Goal: Task Accomplishment & Management: Manage account settings

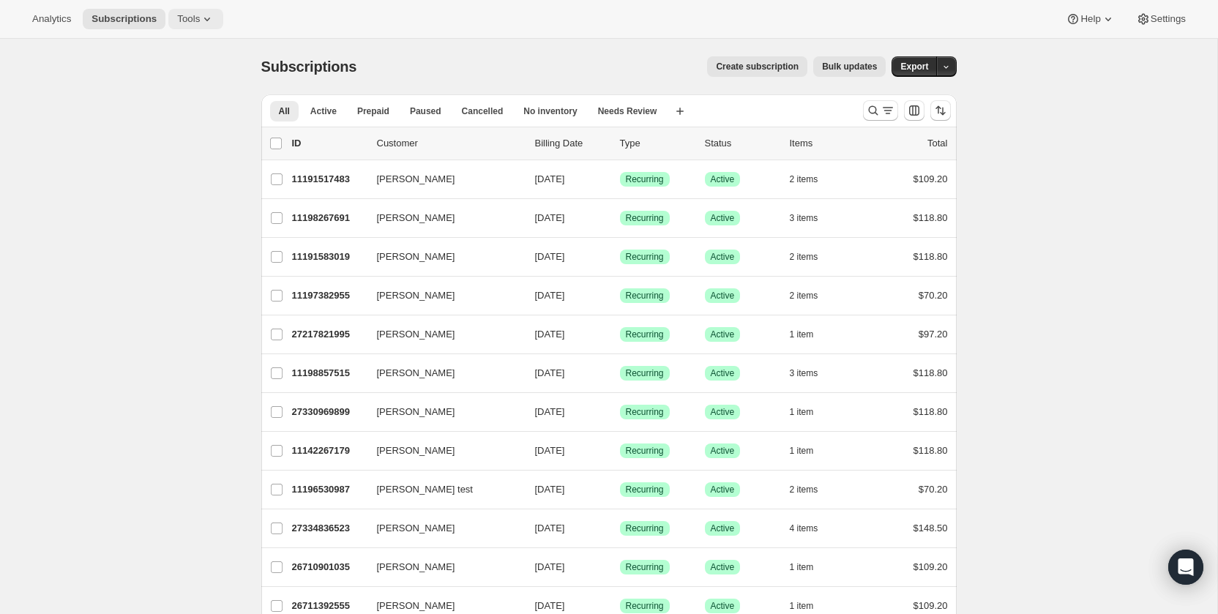
click at [193, 22] on span "Tools" at bounding box center [188, 19] width 23 height 12
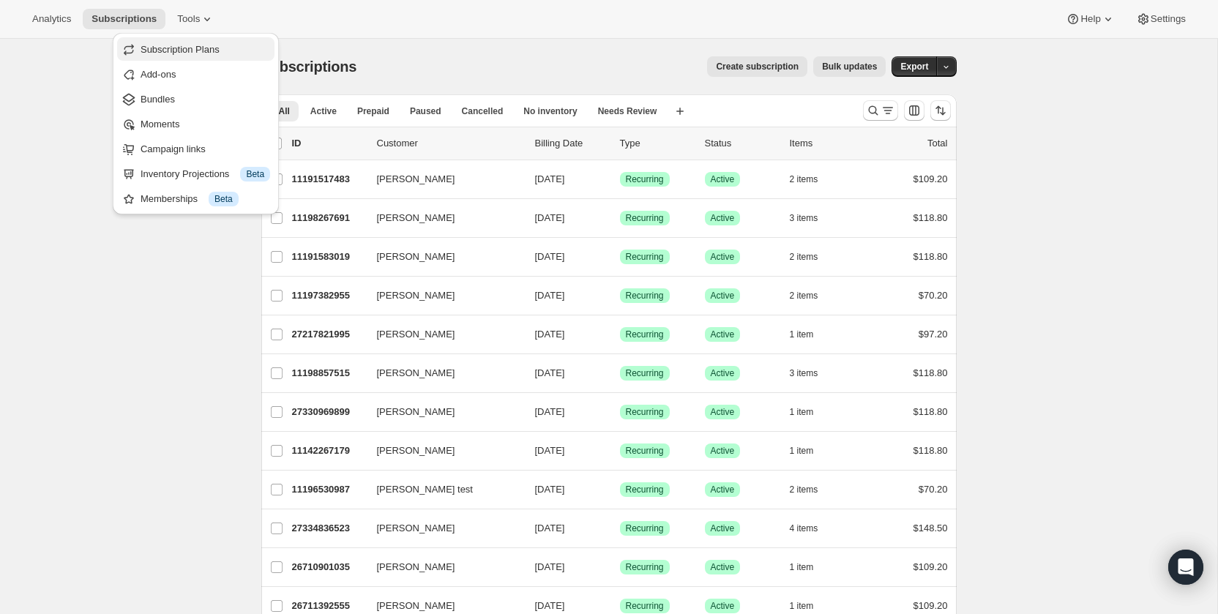
click at [216, 44] on span "Subscription Plans" at bounding box center [180, 49] width 79 height 11
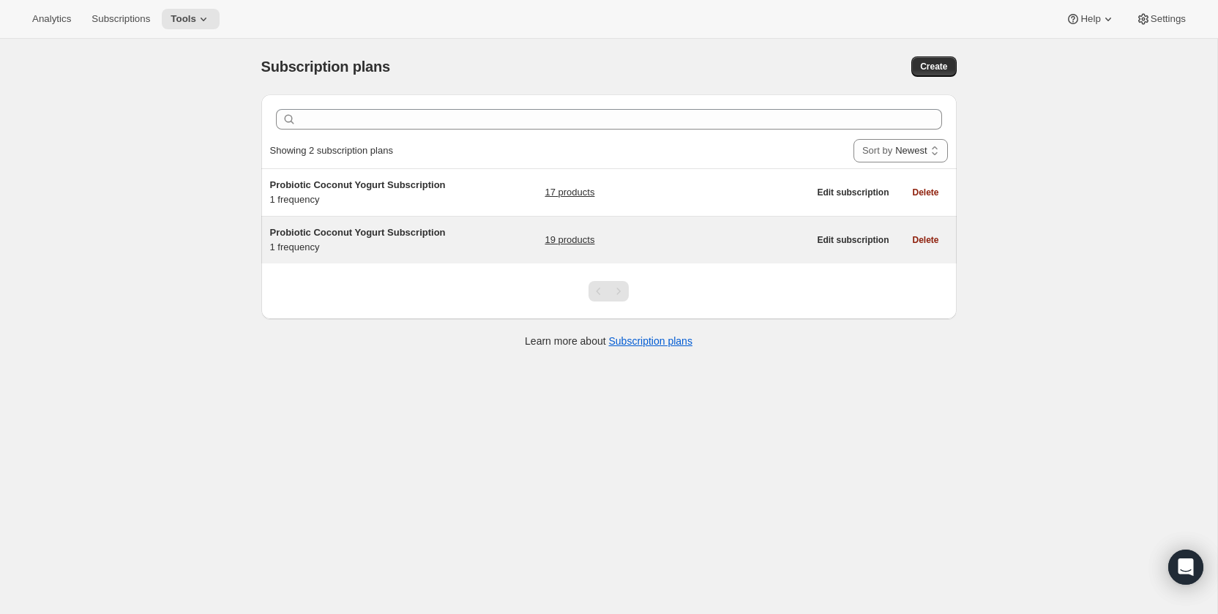
click at [589, 236] on link "19 products" at bounding box center [570, 240] width 50 height 15
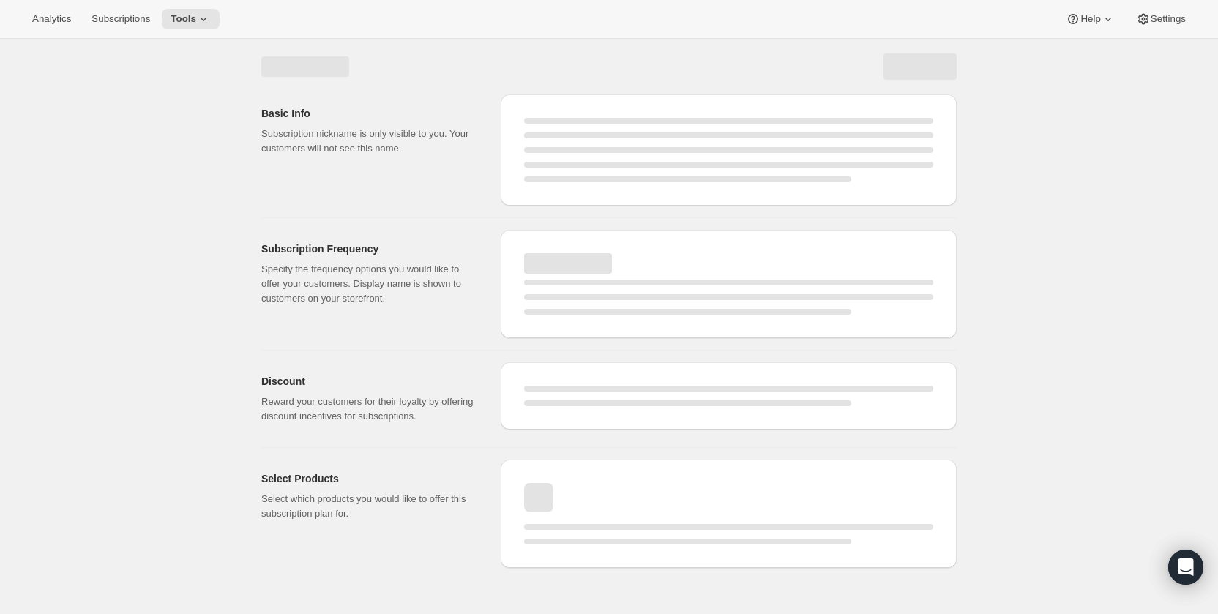
select select "WEEK"
select select "MONTH"
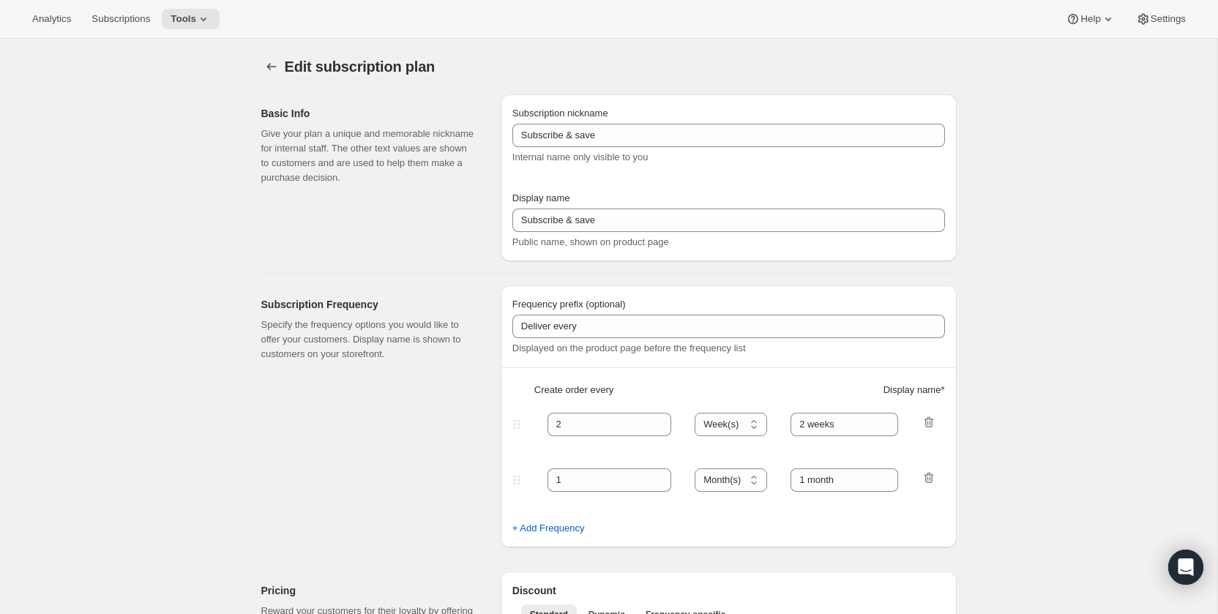
type input "Probiotic Coconut Yogurt Subscription"
type input "1"
select select "MONTH"
type input "1 month"
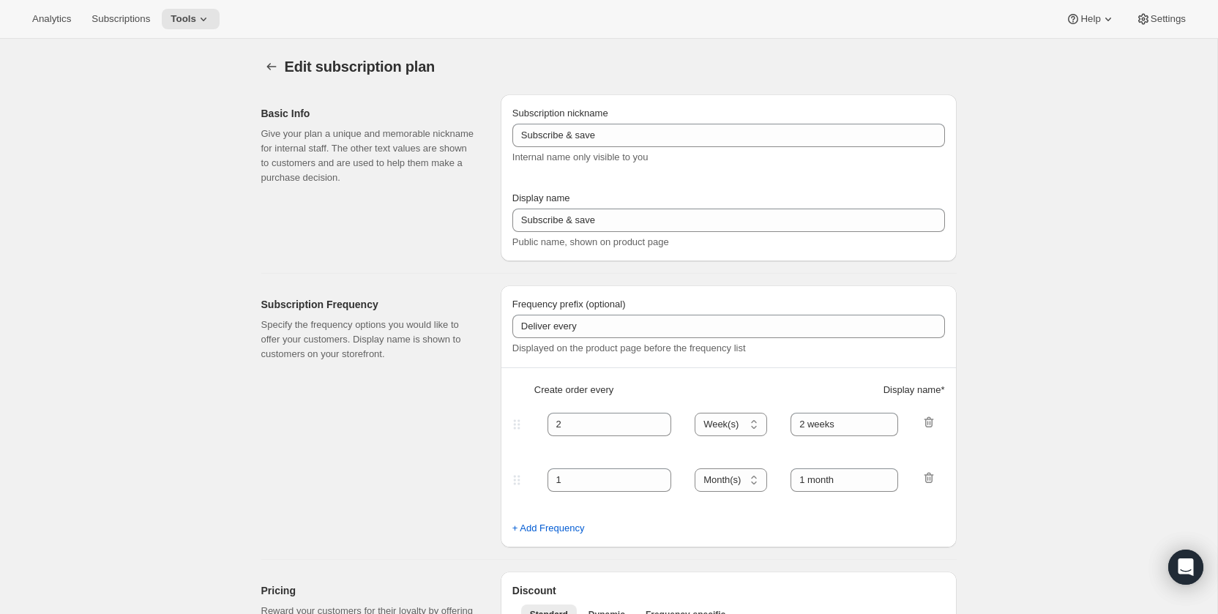
type input "10"
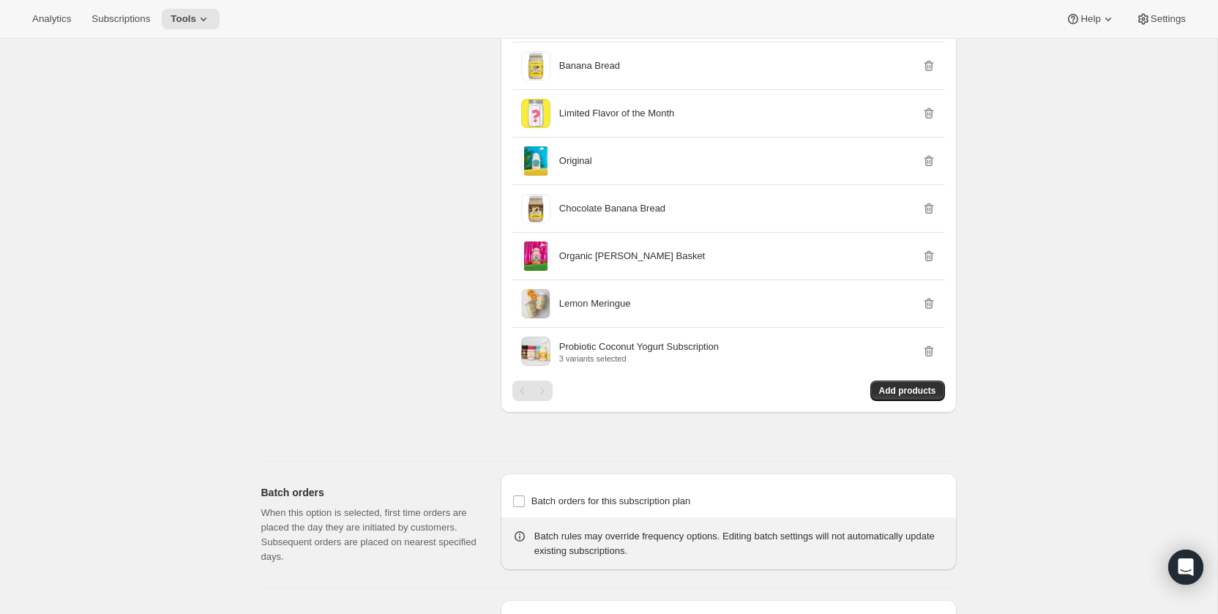
scroll to position [1389, 0]
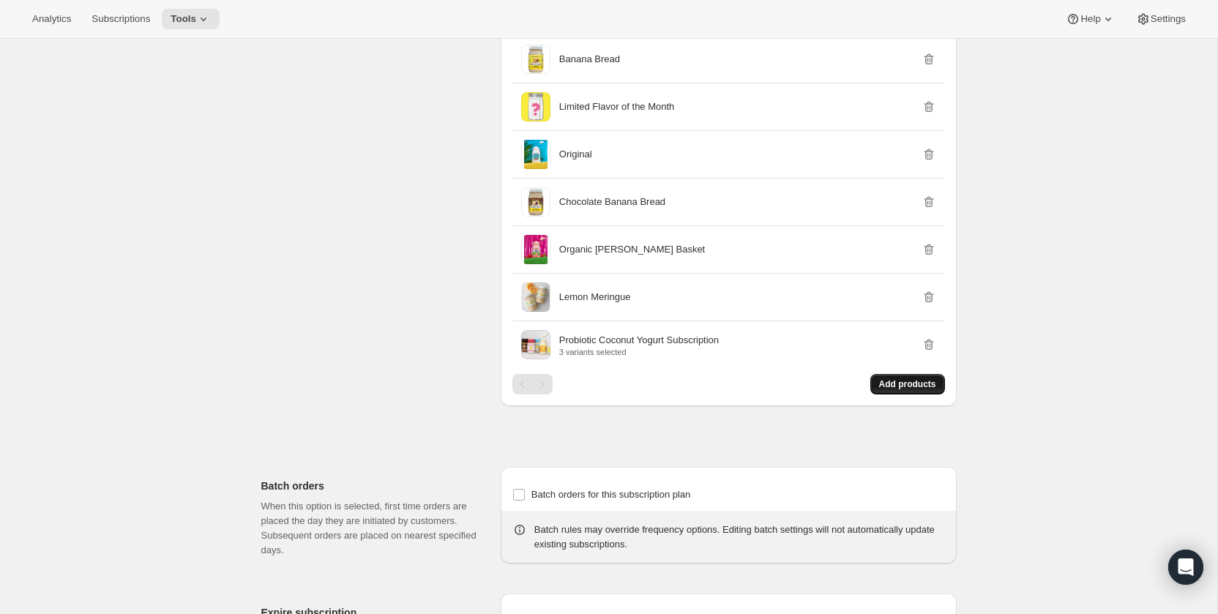
click at [927, 390] on span "Add products" at bounding box center [907, 384] width 57 height 12
